Goal: Information Seeking & Learning: Learn about a topic

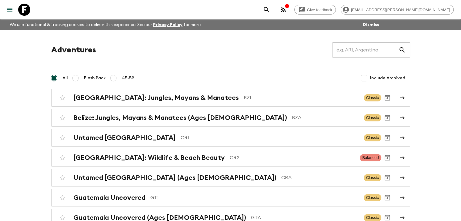
drag, startPoint x: 149, startPoint y: 160, endPoint x: 153, endPoint y: 160, distance: 3.3
click at [149, 160] on h2 "[GEOGRAPHIC_DATA]: Wildlife & Beach Beauty" at bounding box center [148, 158] width 151 height 8
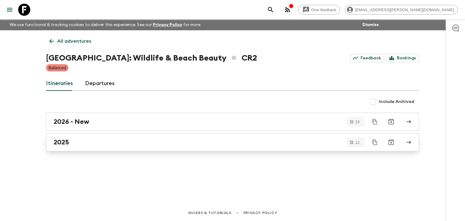
click at [60, 143] on h2 "2025" at bounding box center [61, 142] width 15 height 8
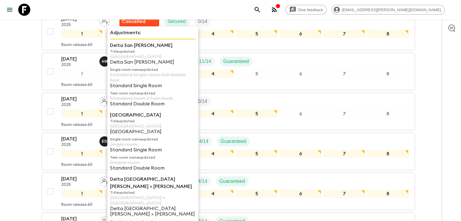
scroll to position [212, 0]
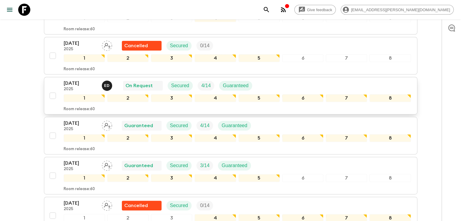
click at [78, 81] on p "[DATE]" at bounding box center [80, 83] width 33 height 7
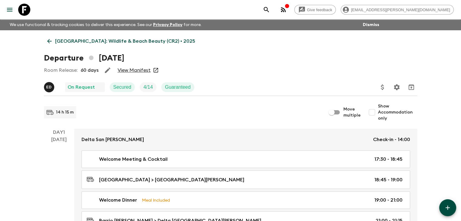
click at [138, 72] on link "View Manifest" at bounding box center [134, 70] width 33 height 6
click at [374, 111] on input "Show Accommodation only" at bounding box center [372, 112] width 12 height 12
checkbox input "true"
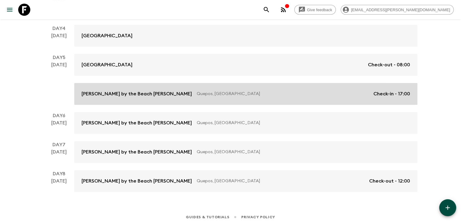
scroll to position [224, 0]
